Goal: Information Seeking & Learning: Find specific fact

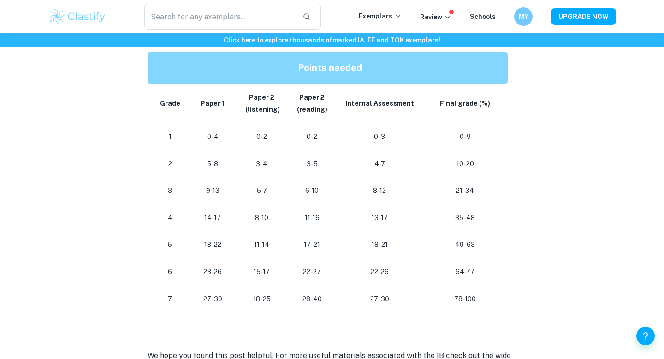
scroll to position [486, 0]
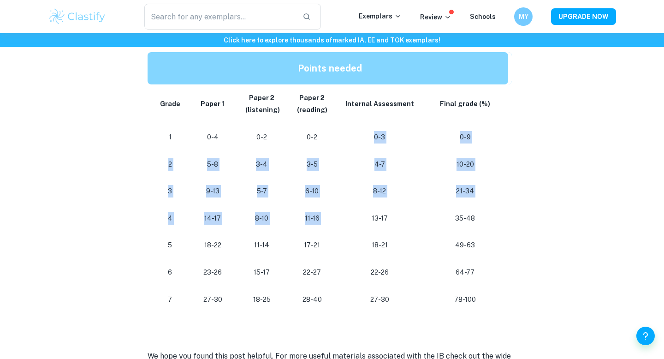
drag, startPoint x: 375, startPoint y: 126, endPoint x: 377, endPoint y: 193, distance: 66.9
click at [377, 196] on tbody "Grade Paper 1 Paper 2 (listening) Paper 2 (reading) Internal Assessment Final g…" at bounding box center [330, 198] width 364 height 228
click at [377, 193] on p "8-12" at bounding box center [380, 191] width 71 height 12
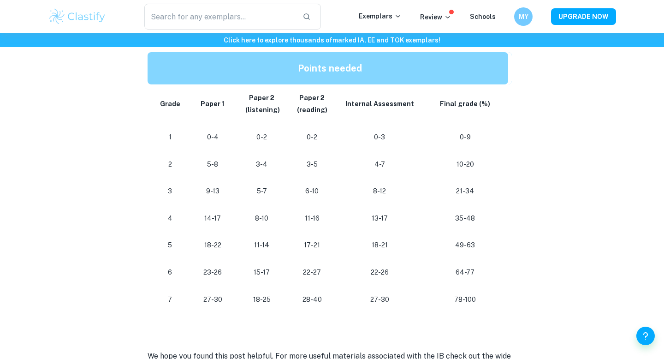
scroll to position [486, 0]
click at [207, 245] on p "18-22" at bounding box center [212, 244] width 33 height 12
click at [207, 244] on p "18-22" at bounding box center [212, 244] width 33 height 12
click at [218, 245] on p "18-22" at bounding box center [212, 244] width 33 height 12
drag, startPoint x: 215, startPoint y: 245, endPoint x: 221, endPoint y: 246, distance: 5.6
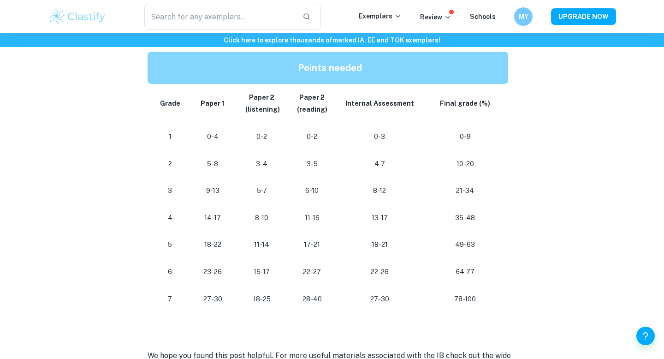
click at [221, 246] on p "18-22" at bounding box center [212, 244] width 33 height 12
drag, startPoint x: 221, startPoint y: 246, endPoint x: 215, endPoint y: 247, distance: 6.1
click at [215, 247] on p "18-22" at bounding box center [212, 244] width 33 height 12
click at [206, 218] on p "14-17" at bounding box center [212, 218] width 33 height 12
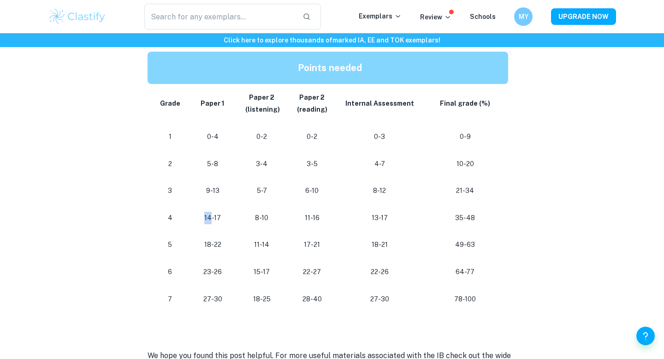
click at [206, 218] on p "14-17" at bounding box center [212, 218] width 33 height 12
click at [214, 218] on p "14-17" at bounding box center [212, 218] width 33 height 12
click at [215, 218] on p "14-17" at bounding box center [212, 218] width 33 height 12
click at [216, 217] on p "14-17" at bounding box center [212, 218] width 33 height 12
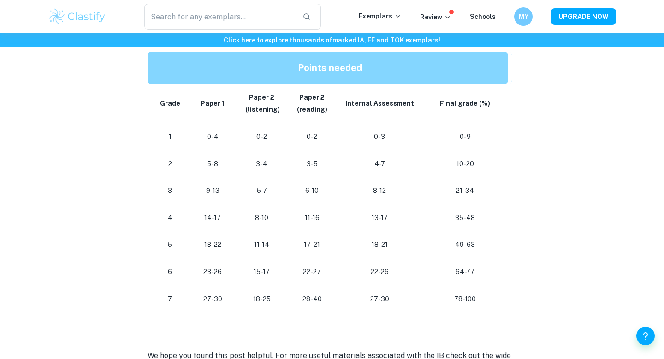
click at [238, 220] on td "8-10" at bounding box center [262, 217] width 51 height 27
drag, startPoint x: 252, startPoint y: 299, endPoint x: 257, endPoint y: 300, distance: 5.6
click at [257, 300] on p "18-25" at bounding box center [262, 299] width 36 height 12
drag, startPoint x: 312, startPoint y: 242, endPoint x: 320, endPoint y: 242, distance: 7.4
click at [320, 242] on p "17-21" at bounding box center [312, 244] width 35 height 12
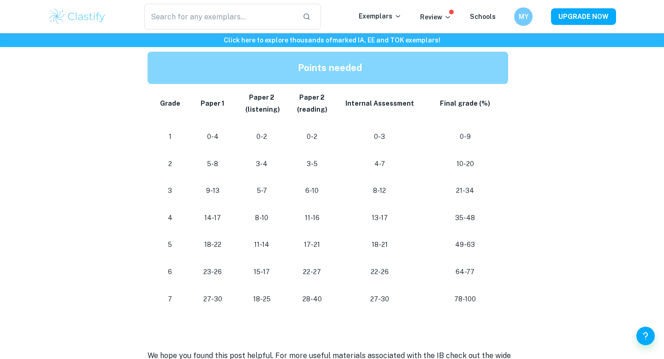
click at [214, 244] on p "18-22" at bounding box center [212, 244] width 33 height 12
drag, startPoint x: 259, startPoint y: 299, endPoint x: 248, endPoint y: 299, distance: 10.6
click at [249, 299] on p "18-25" at bounding box center [262, 299] width 36 height 12
drag, startPoint x: 312, startPoint y: 243, endPoint x: 328, endPoint y: 243, distance: 16.6
click at [328, 243] on td "17-21" at bounding box center [312, 244] width 50 height 27
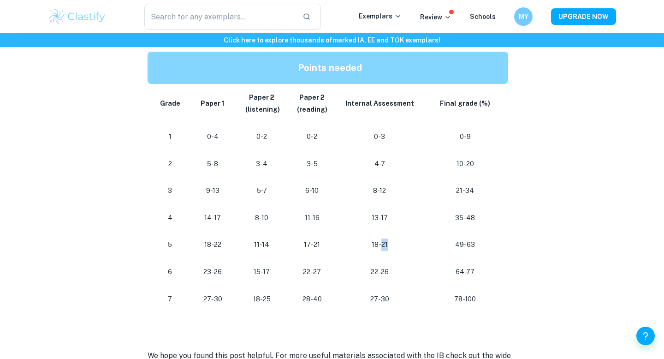
drag, startPoint x: 381, startPoint y: 243, endPoint x: 425, endPoint y: 248, distance: 43.7
click at [421, 248] on tr "[PHONE_NUMBER] [PHONE_NUMBER] 49-63" at bounding box center [330, 244] width 364 height 27
click at [425, 248] on td "49-63" at bounding box center [467, 244] width 89 height 27
